Goal: Check status: Check status

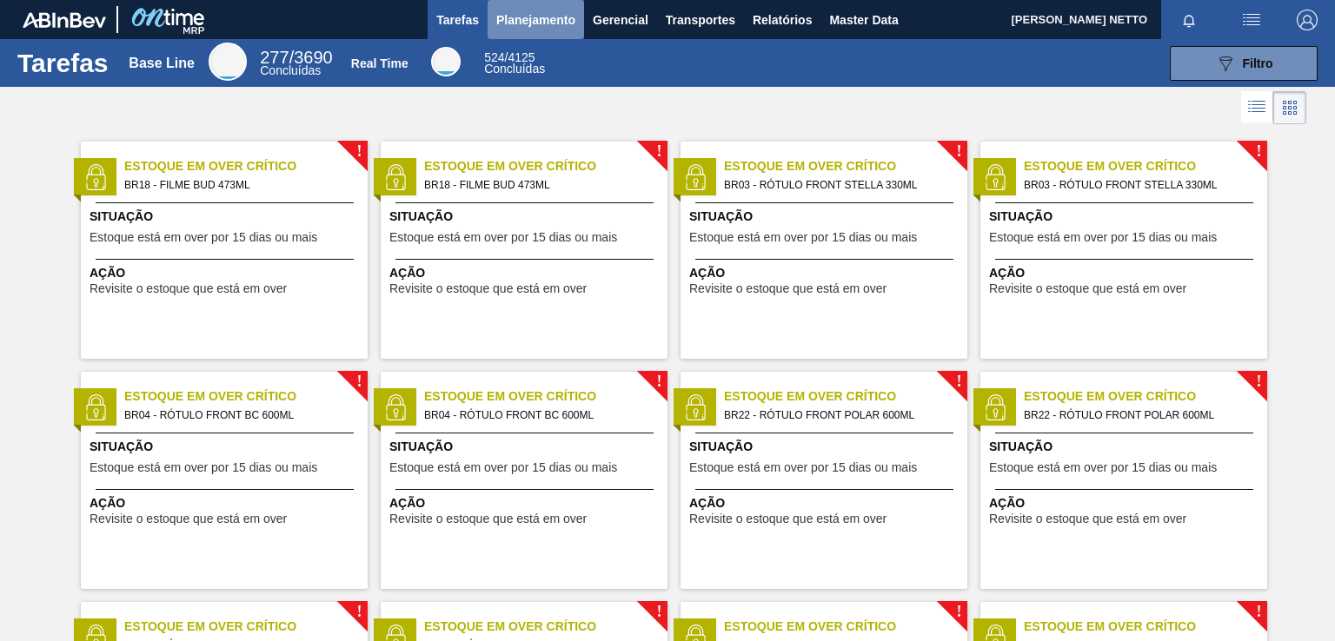
click at [547, 23] on span "Planejamento" at bounding box center [535, 20] width 79 height 21
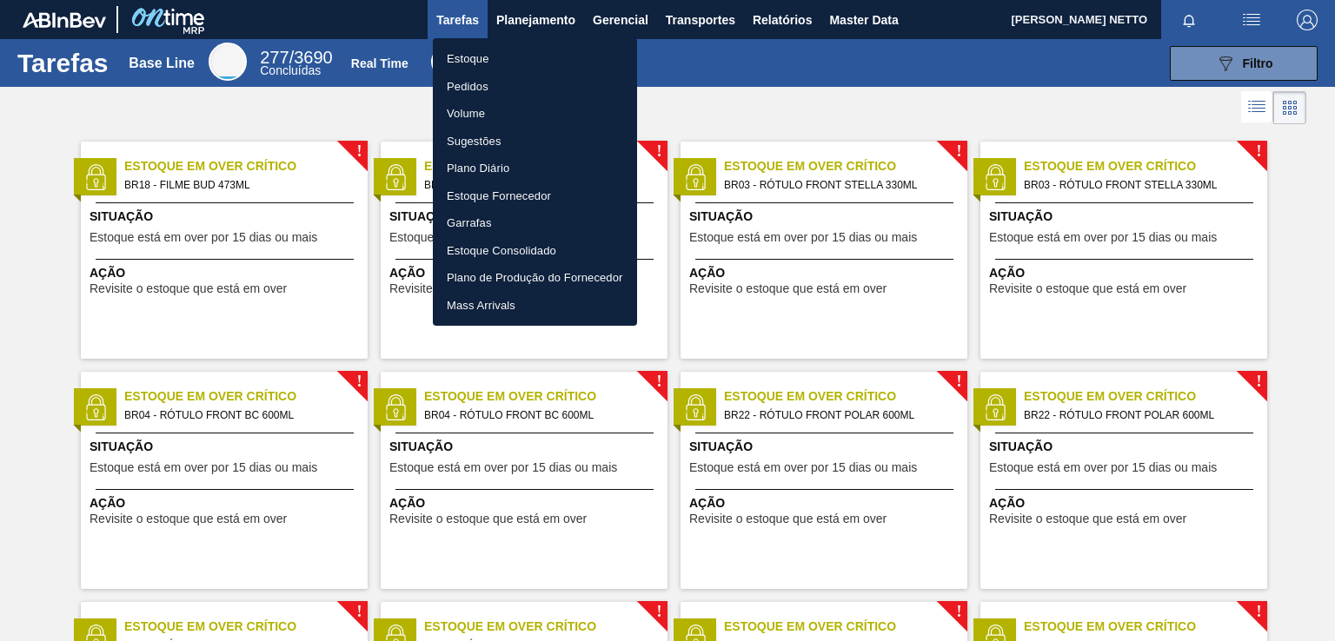
click at [478, 0] on body "Tarefas Planejamento Gerencial Transportes Relatórios Master Data WALDOMIRO SAR…" at bounding box center [667, 0] width 1335 height 0
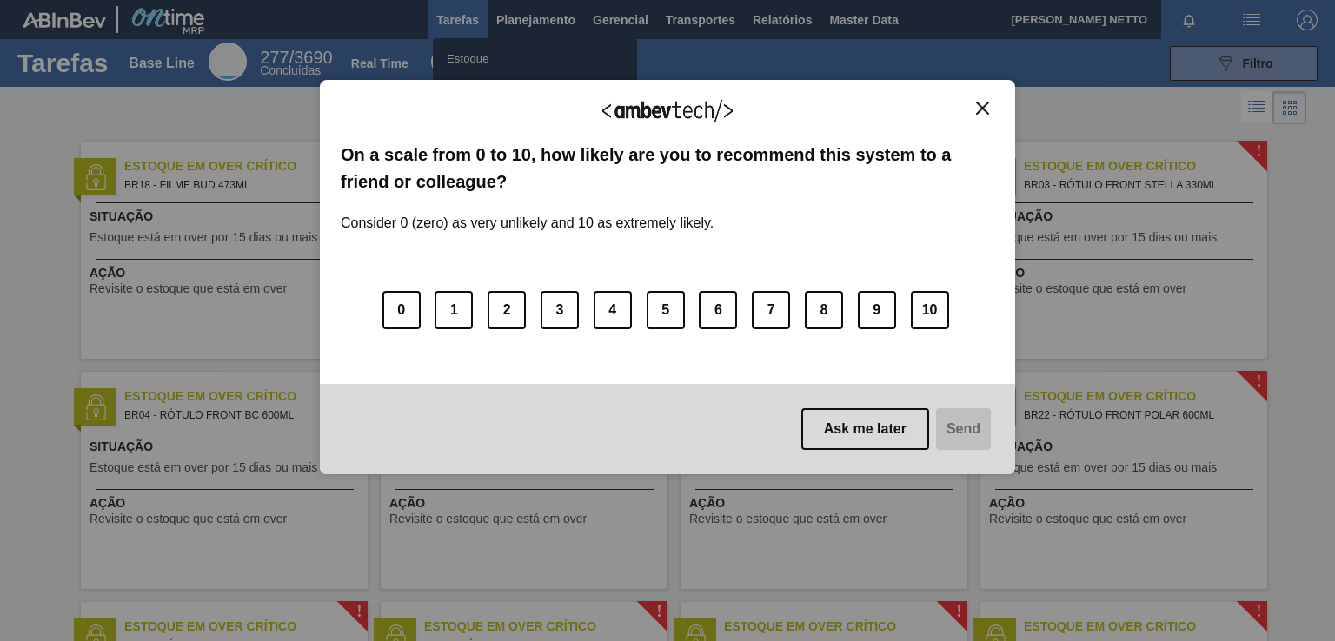
click at [984, 106] on img "Close" at bounding box center [982, 108] width 13 height 13
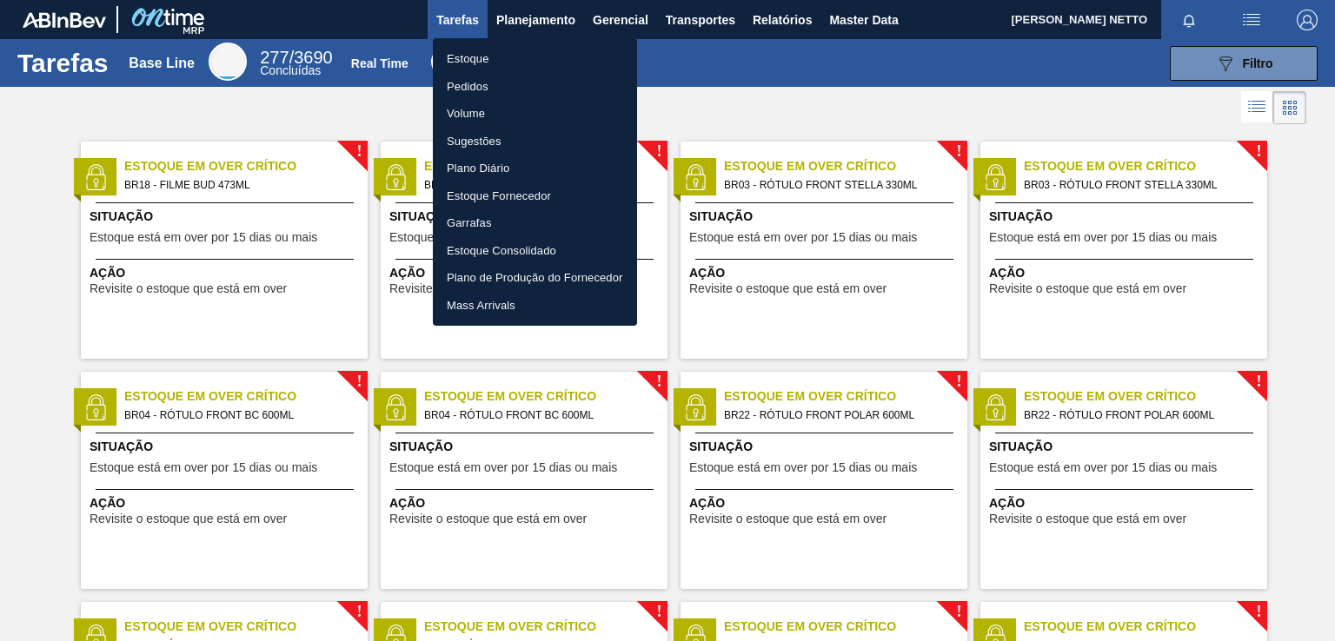
click at [477, 84] on li "Pedidos" at bounding box center [535, 87] width 204 height 28
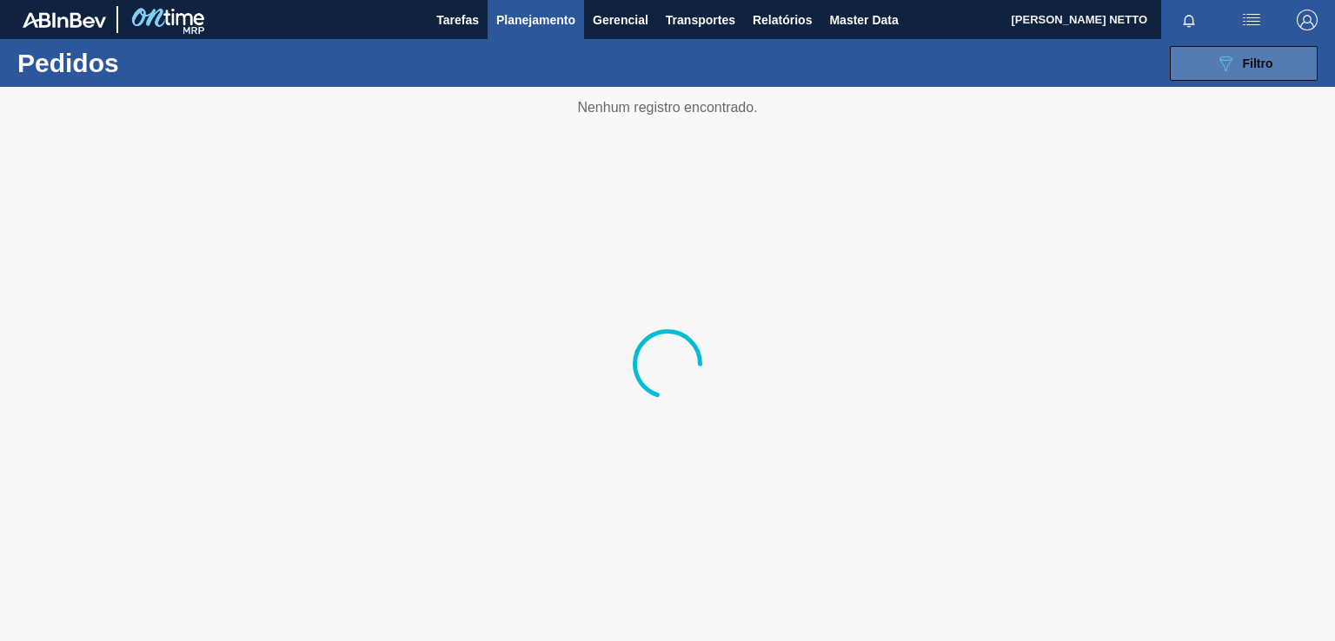
click at [1257, 65] on span "Filtro" at bounding box center [1257, 63] width 30 height 14
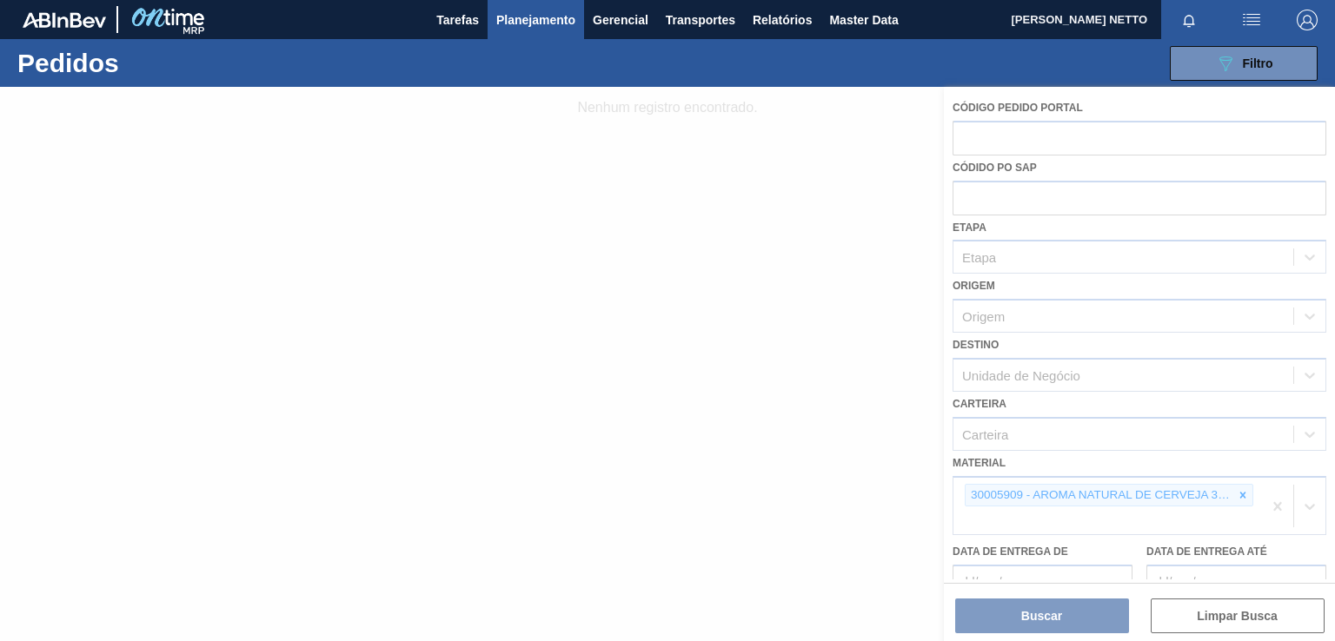
click at [1242, 491] on div at bounding box center [667, 364] width 1335 height 554
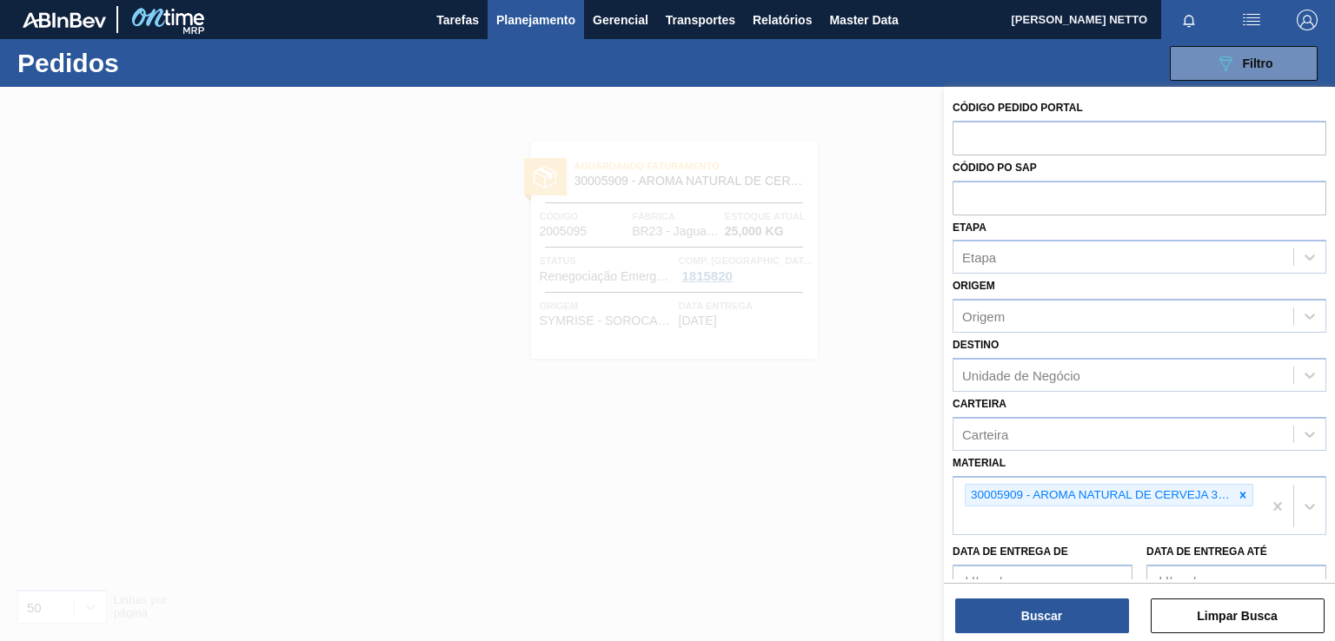
click at [1242, 492] on icon at bounding box center [1243, 495] width 6 height 6
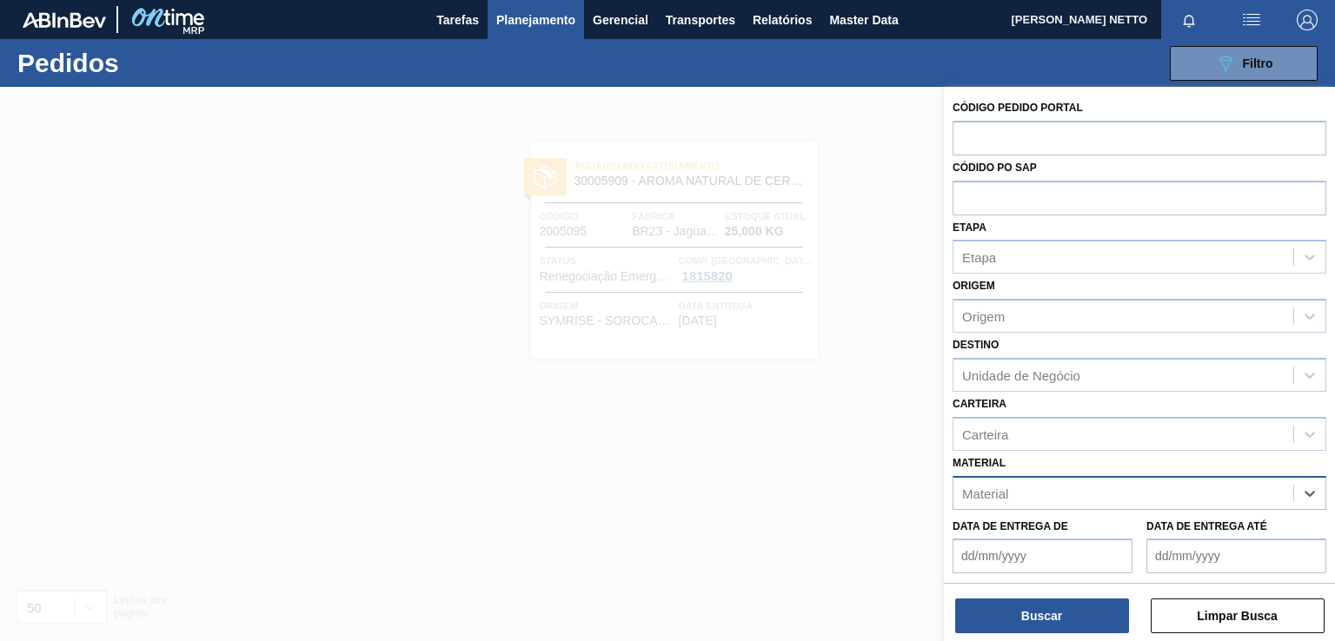
paste input "30030822"
type input "30030822"
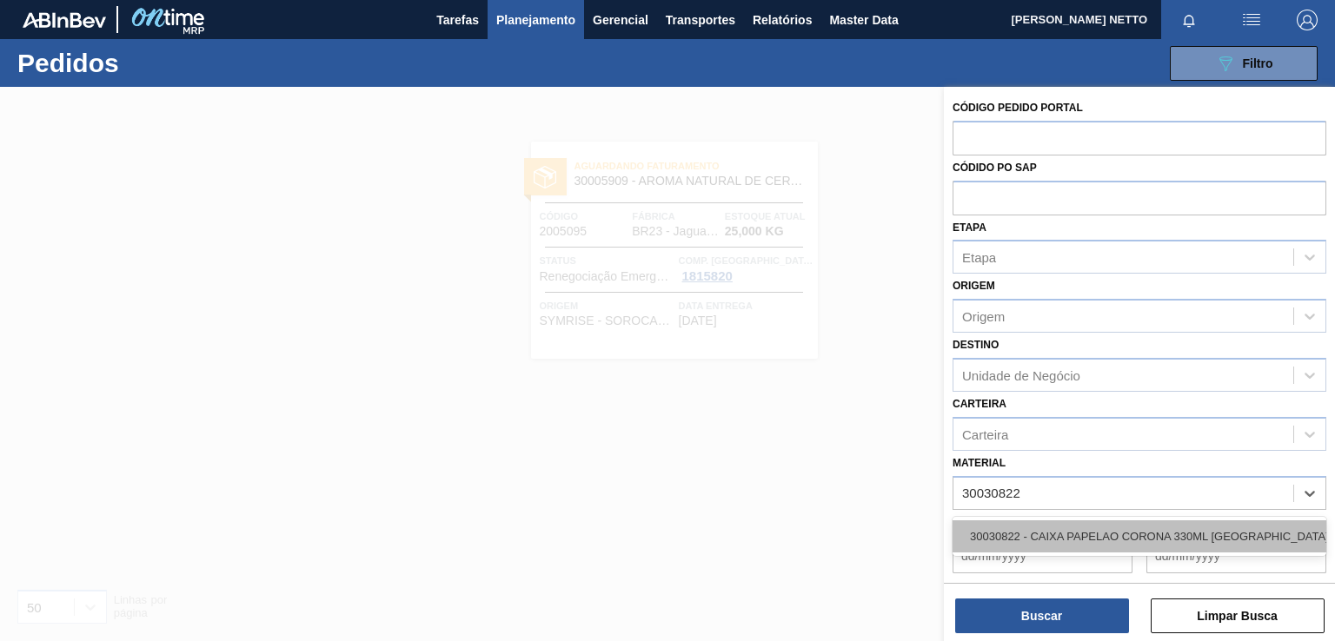
click at [1050, 529] on div "30030822 - CAIXA PAPELAO CORONA 330ML [GEOGRAPHIC_DATA]" at bounding box center [1139, 536] width 374 height 32
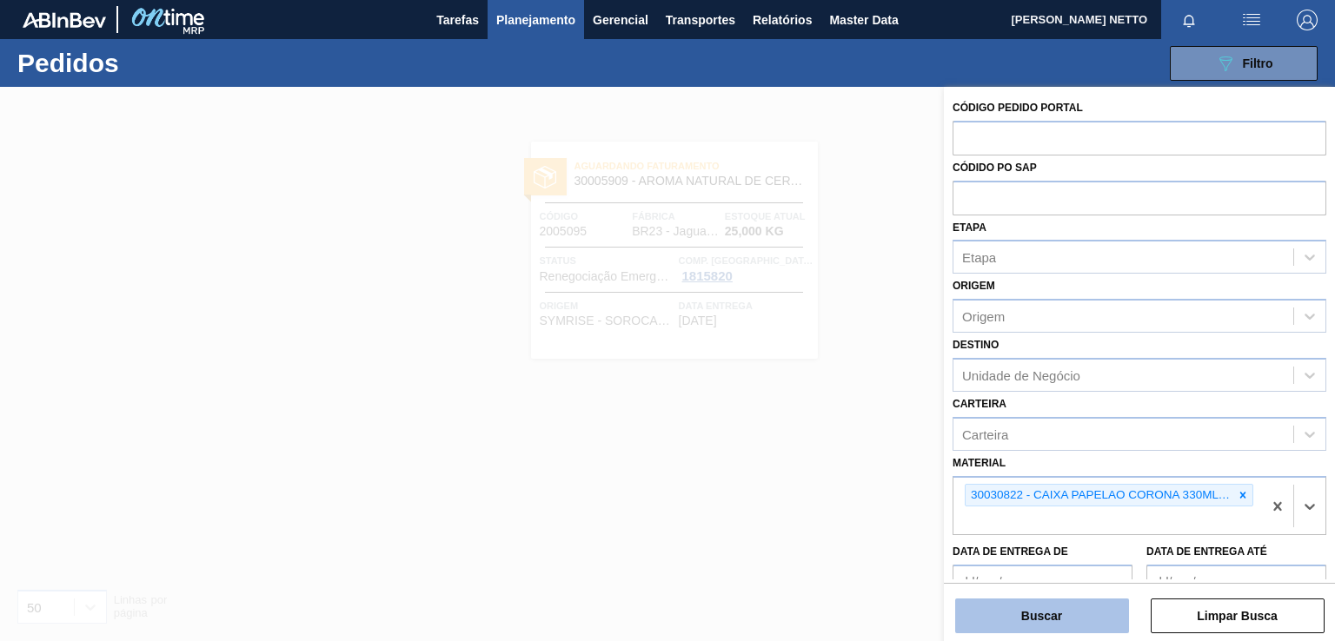
click at [1041, 620] on button "Buscar" at bounding box center [1042, 616] width 174 height 35
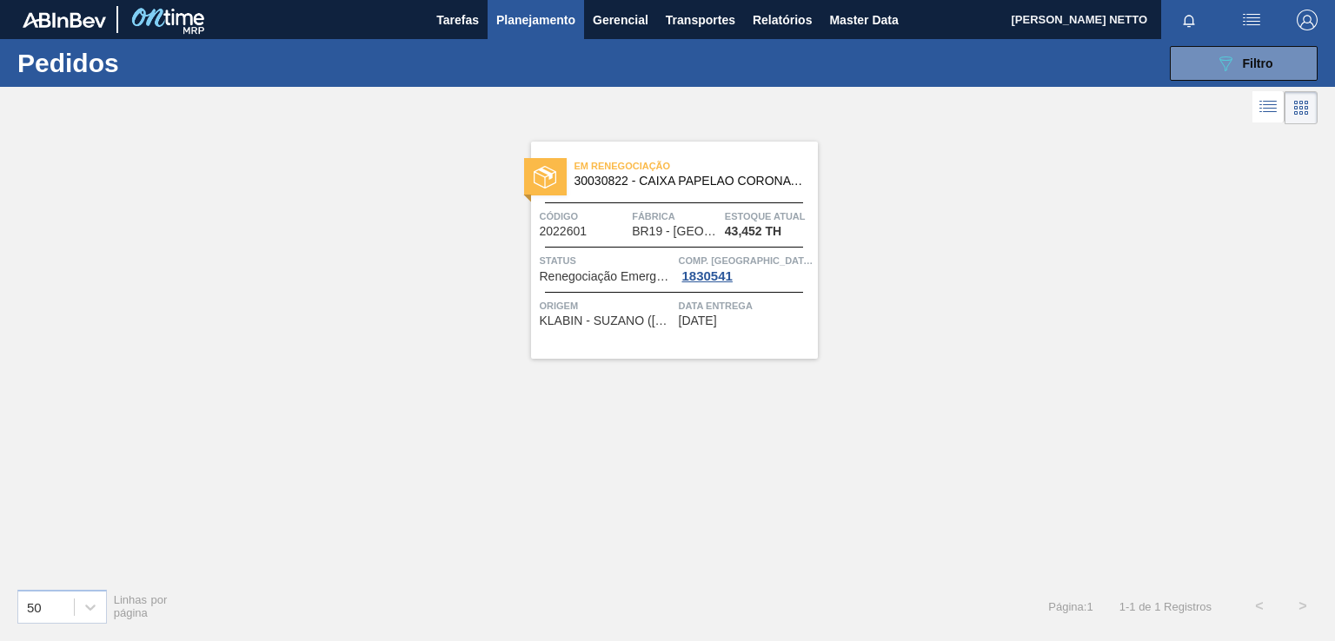
click at [696, 340] on div "Em renegociação 30030822 - CAIXA PAPELAO CORONA 330ML BOLIVIA Código 2022601 Fá…" at bounding box center [674, 250] width 287 height 217
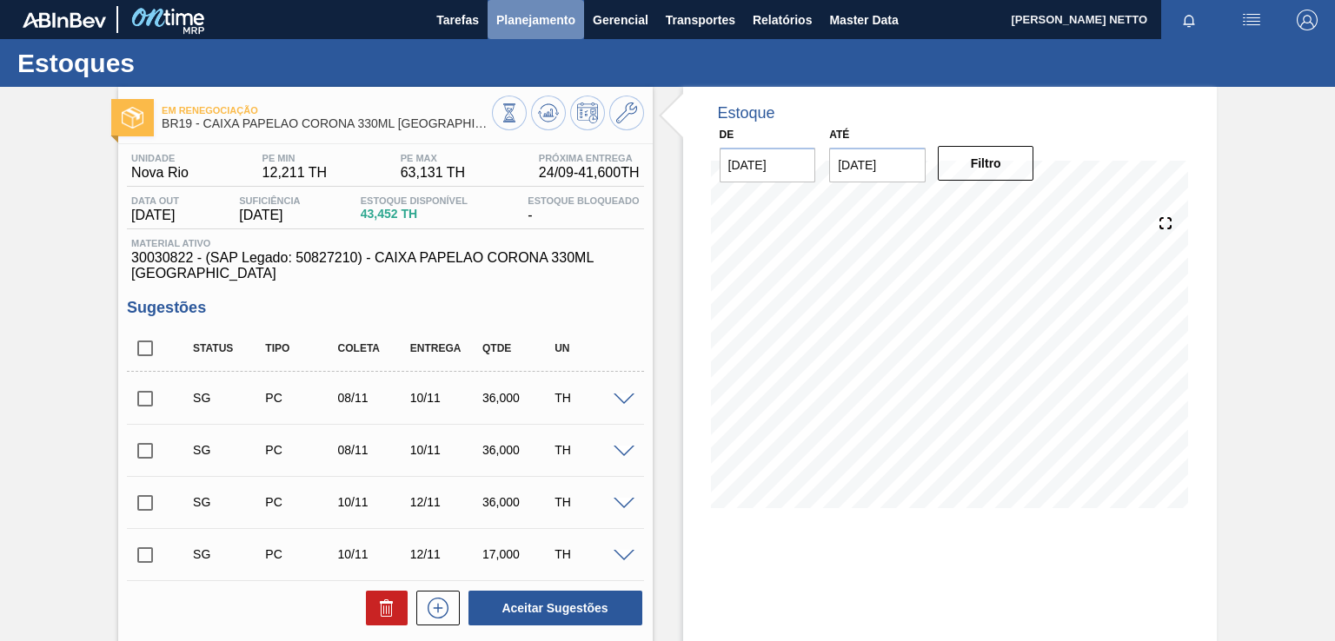
click at [553, 25] on span "Planejamento" at bounding box center [535, 20] width 79 height 21
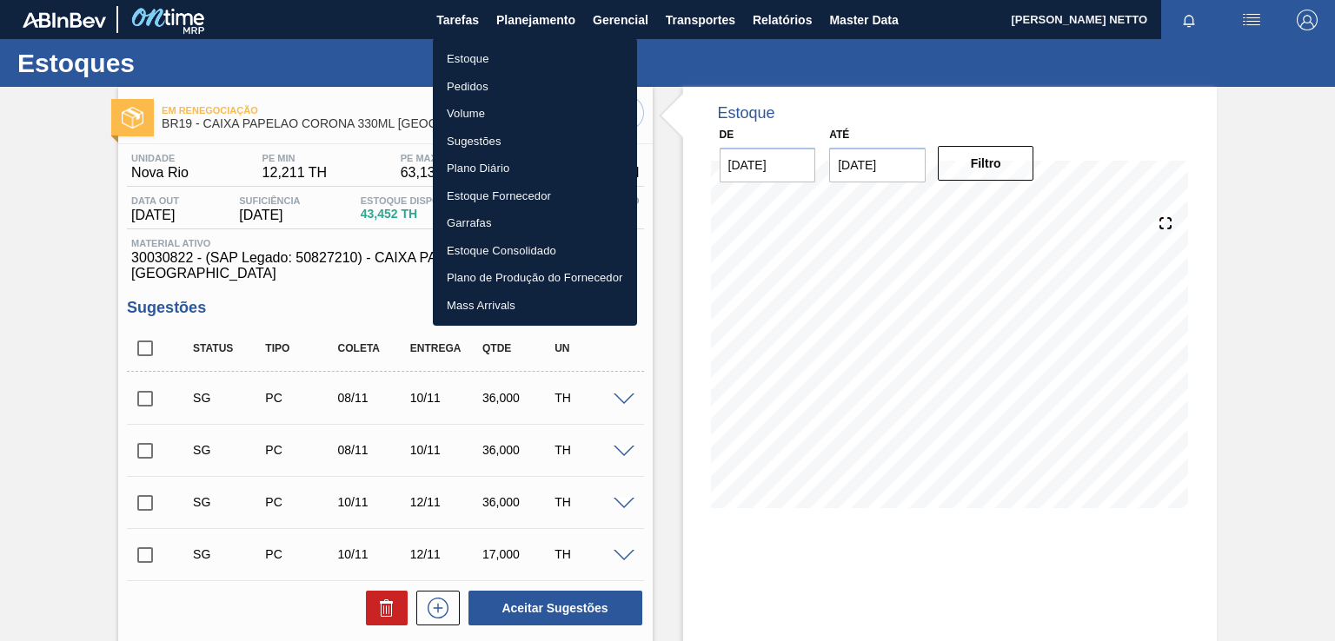
click at [464, 84] on li "Pedidos" at bounding box center [535, 87] width 204 height 28
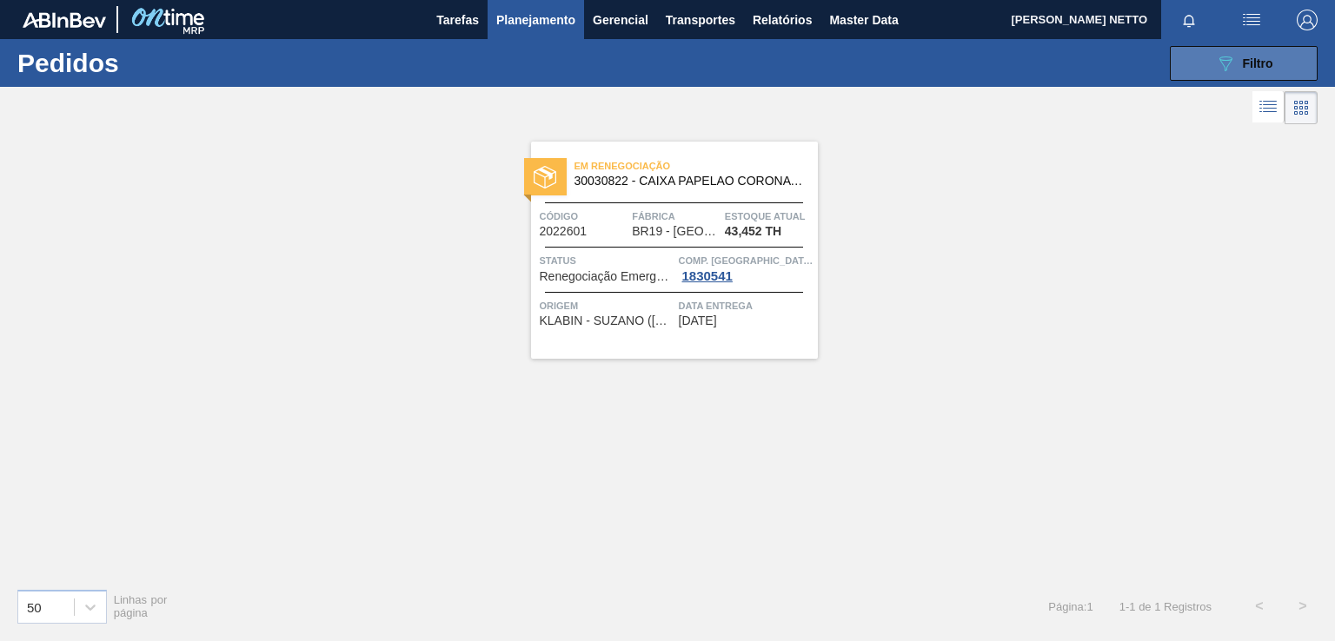
click at [1237, 54] on div "089F7B8B-B2A5-4AFE-B5C0-19BA573D28AC Filtro" at bounding box center [1244, 63] width 58 height 21
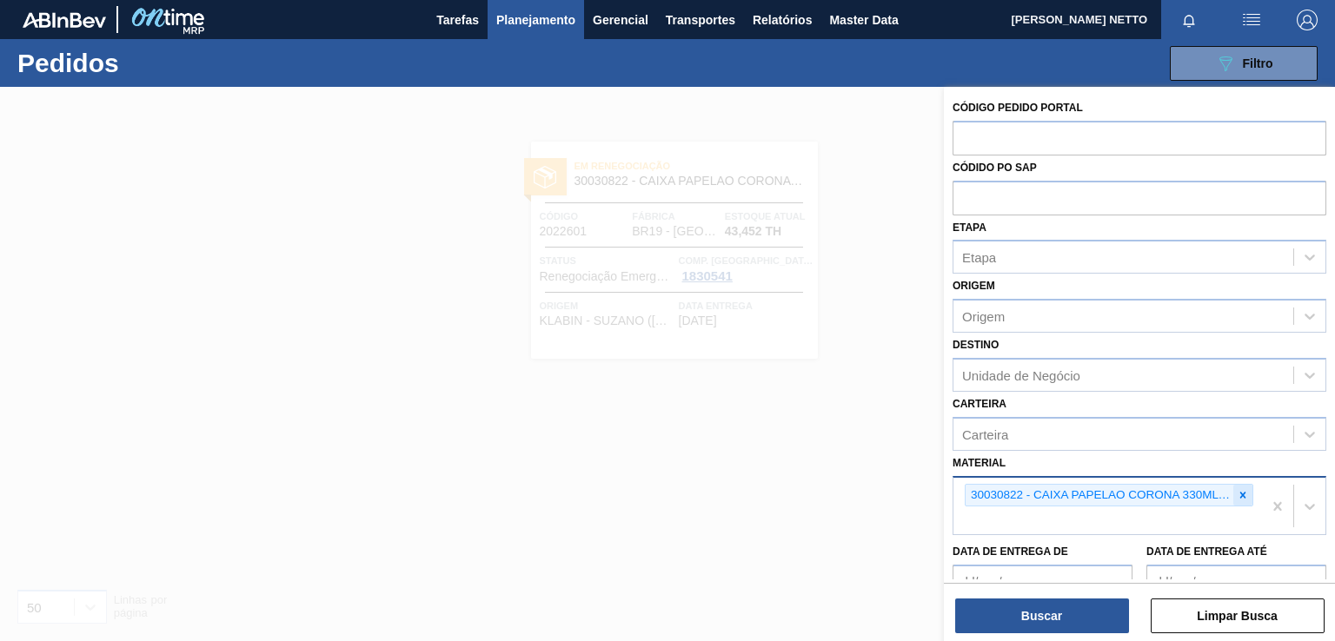
click at [1237, 491] on icon at bounding box center [1242, 495] width 12 height 12
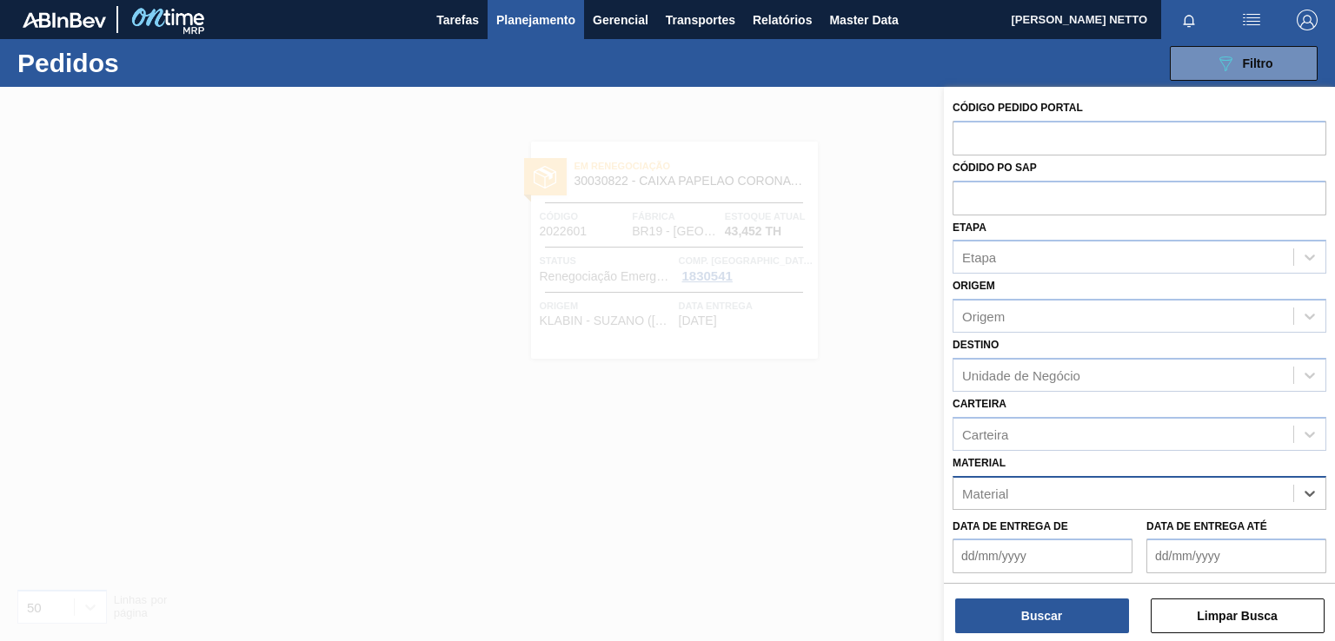
paste input "30030823"
type input "30030823"
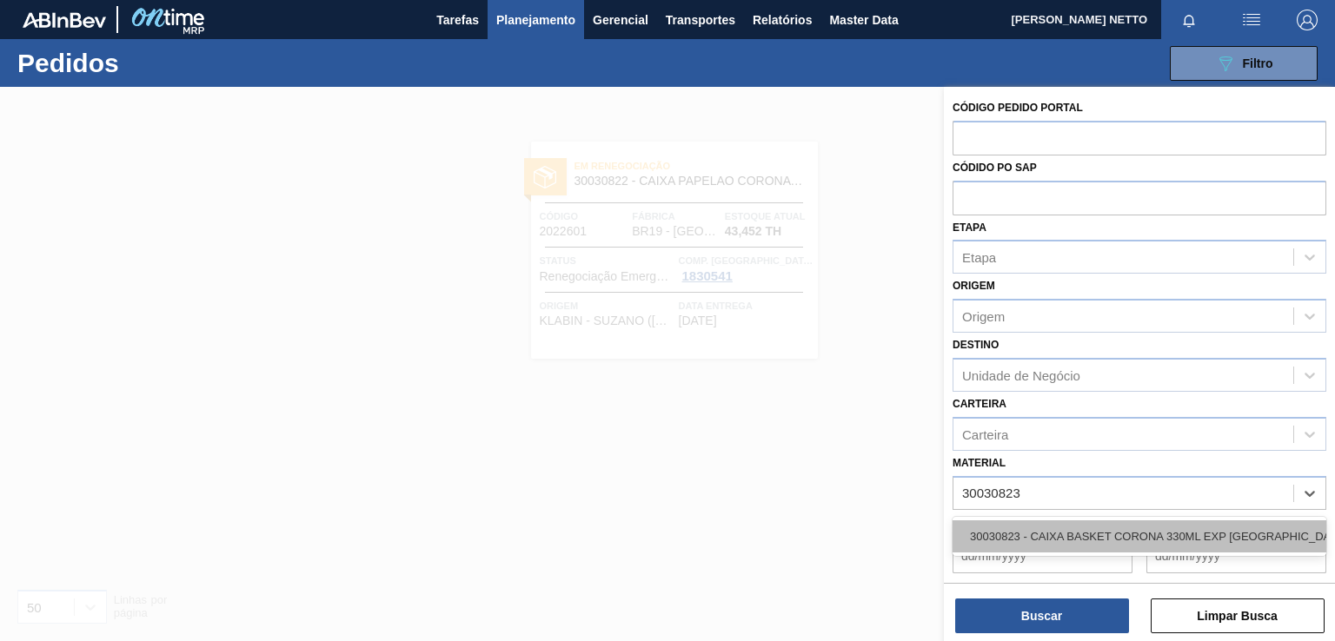
click at [1105, 527] on div "30030823 - CAIXA BASKET CORONA 330ML EXP [GEOGRAPHIC_DATA]" at bounding box center [1139, 536] width 374 height 32
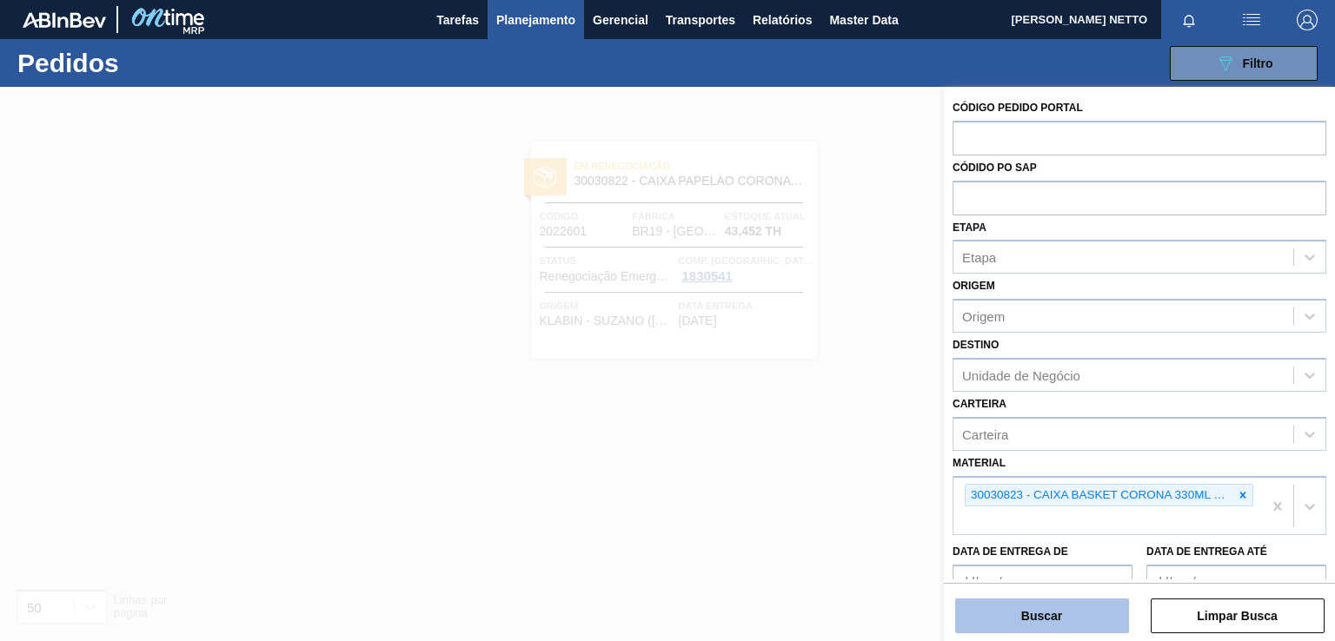
click at [1053, 621] on button "Buscar" at bounding box center [1042, 616] width 174 height 35
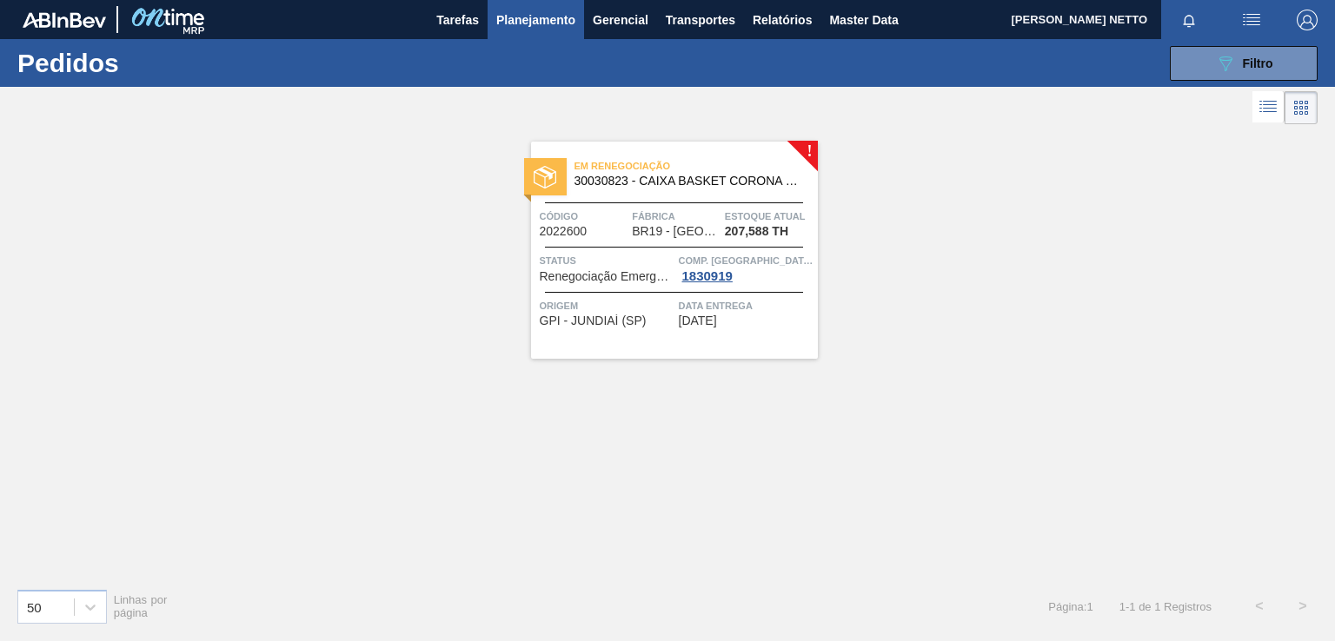
click at [706, 339] on div "Em renegociação 30030823 - CAIXA BASKET CORONA 330ML EXP [GEOGRAPHIC_DATA] Códi…" at bounding box center [674, 250] width 287 height 217
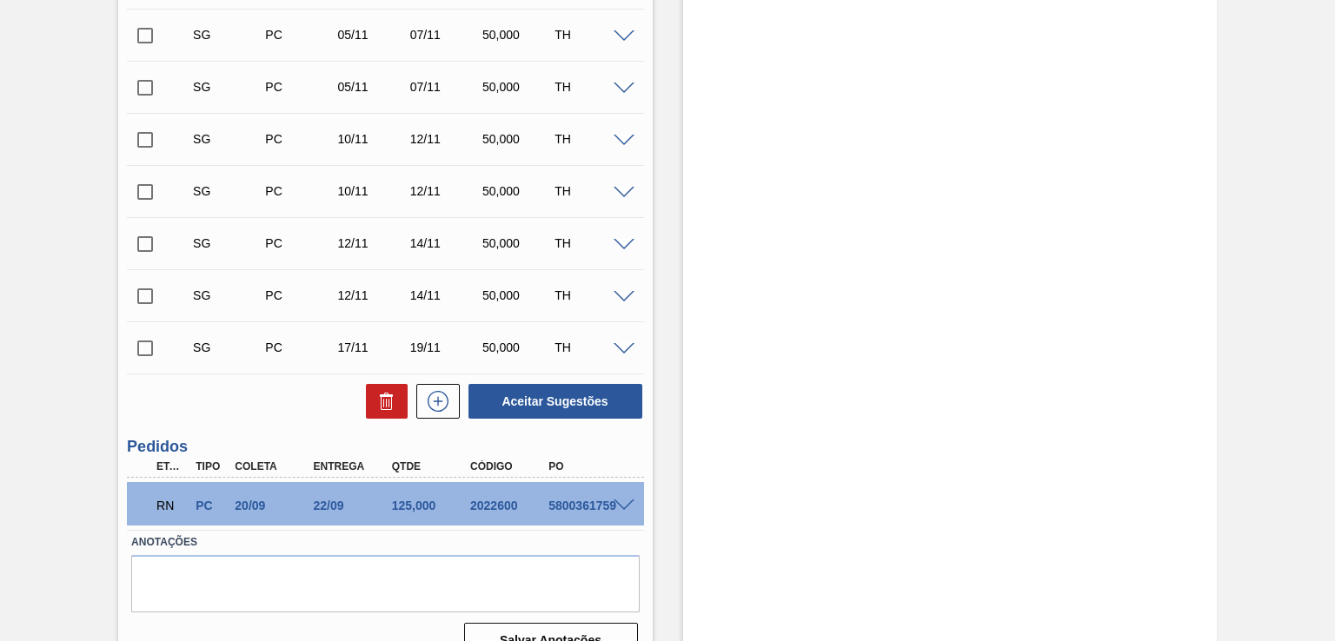
scroll to position [551, 0]
